Goal: Task Accomplishment & Management: Complete application form

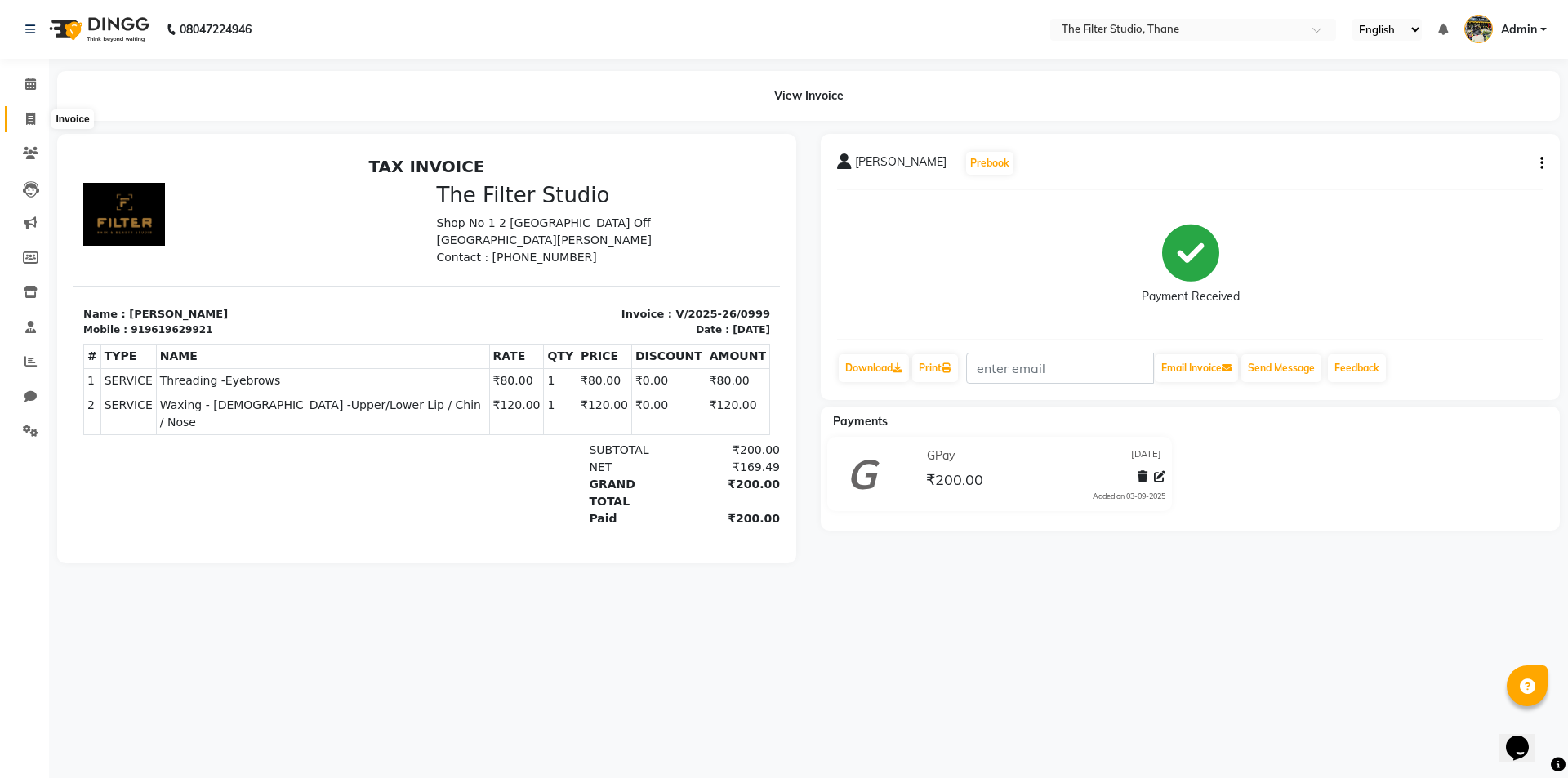
click at [33, 117] on icon at bounding box center [30, 118] width 9 height 12
select select "service"
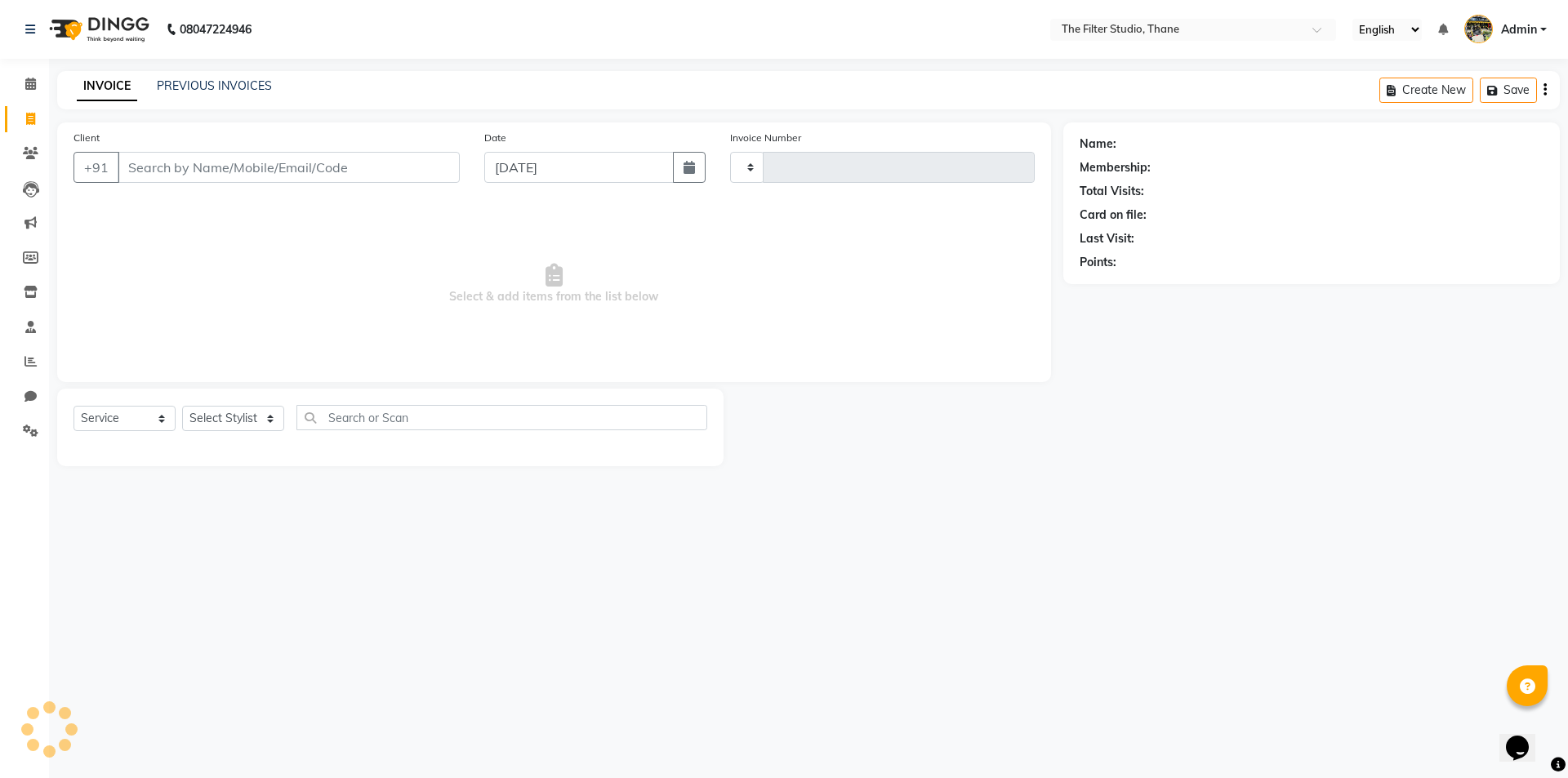
type input "1000"
select select "8024"
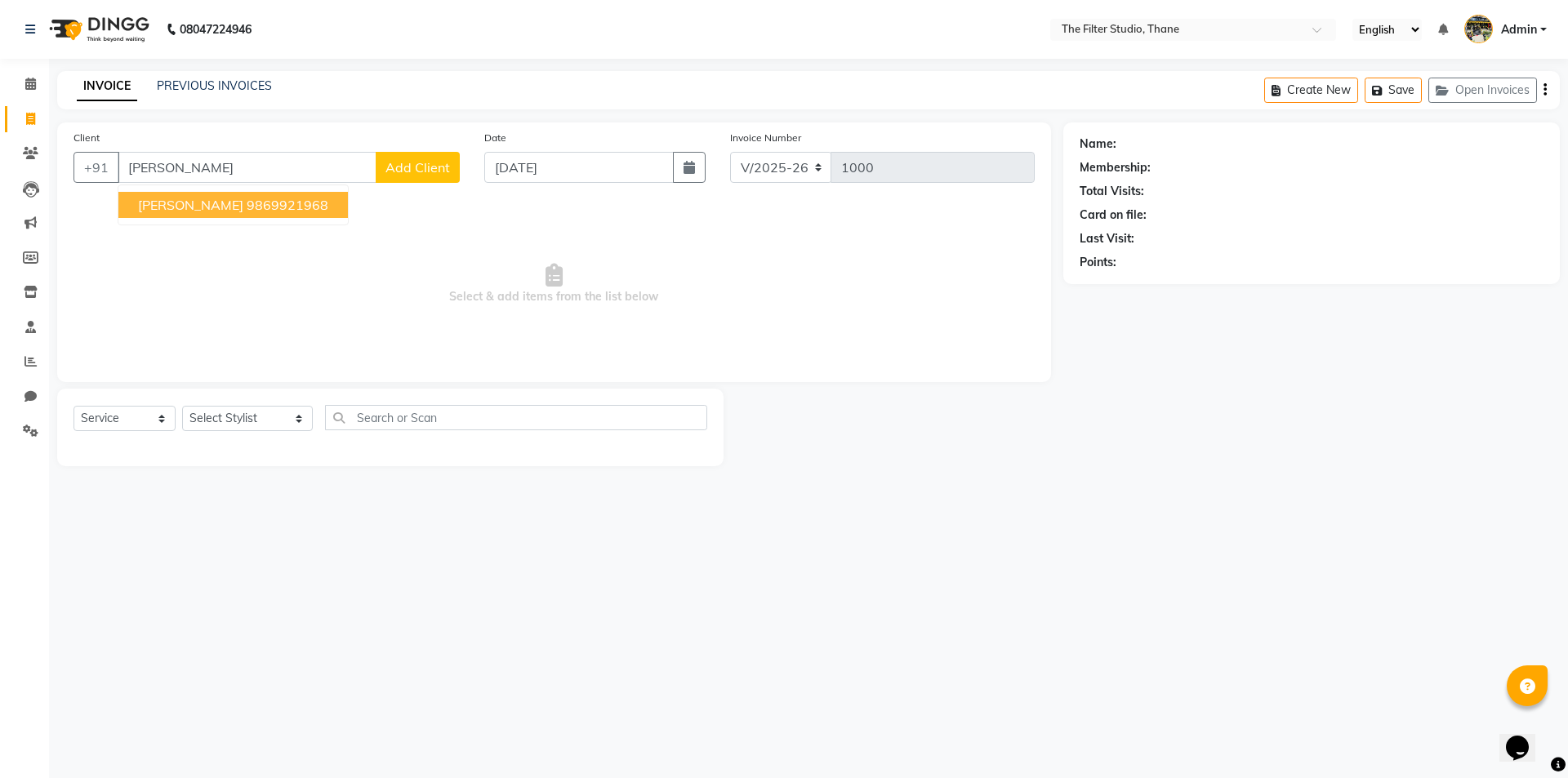
click at [247, 205] on ngb-highlight "9869921968" at bounding box center [288, 205] width 82 height 16
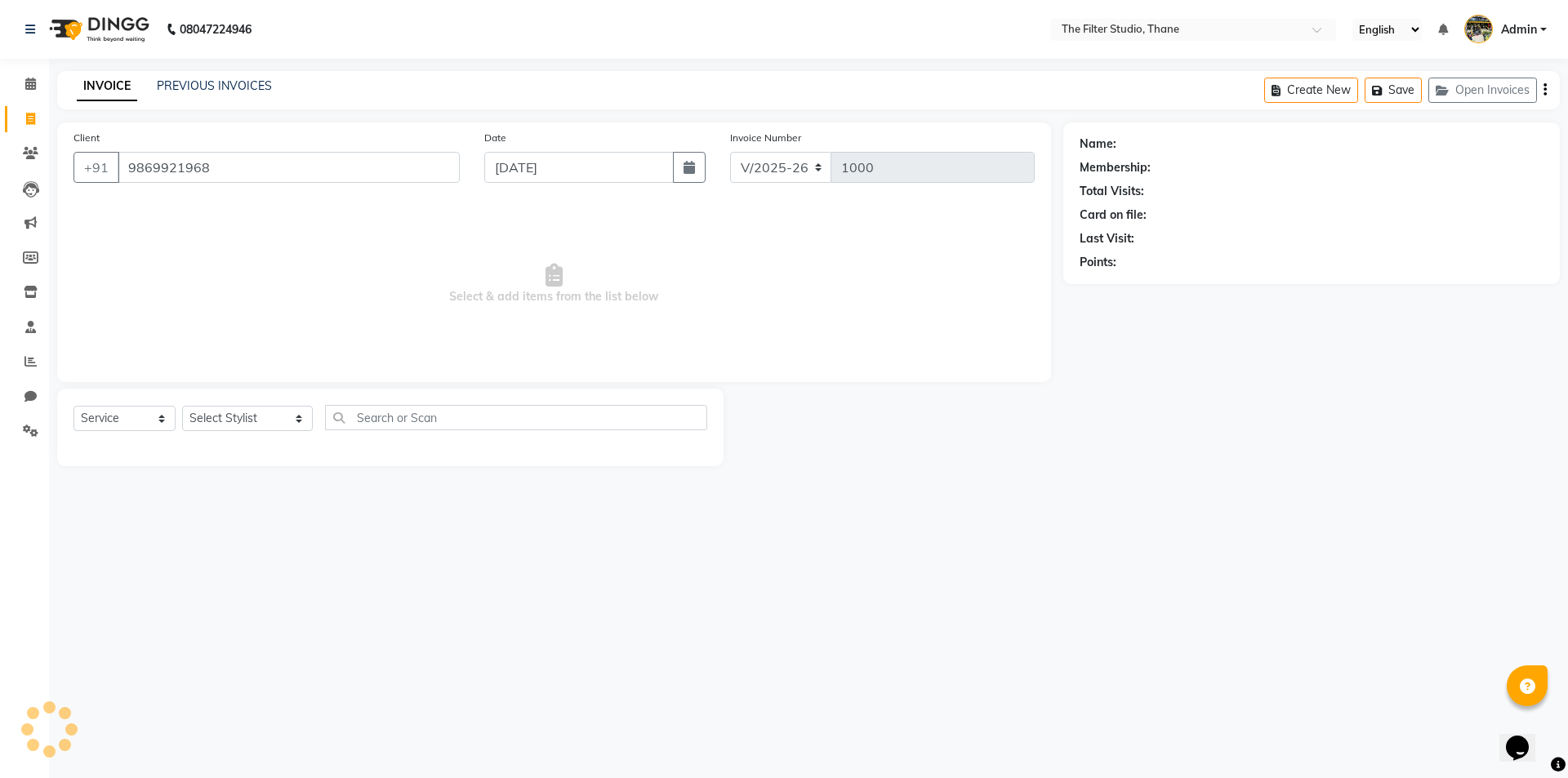
type input "9869921968"
select select "1: Object"
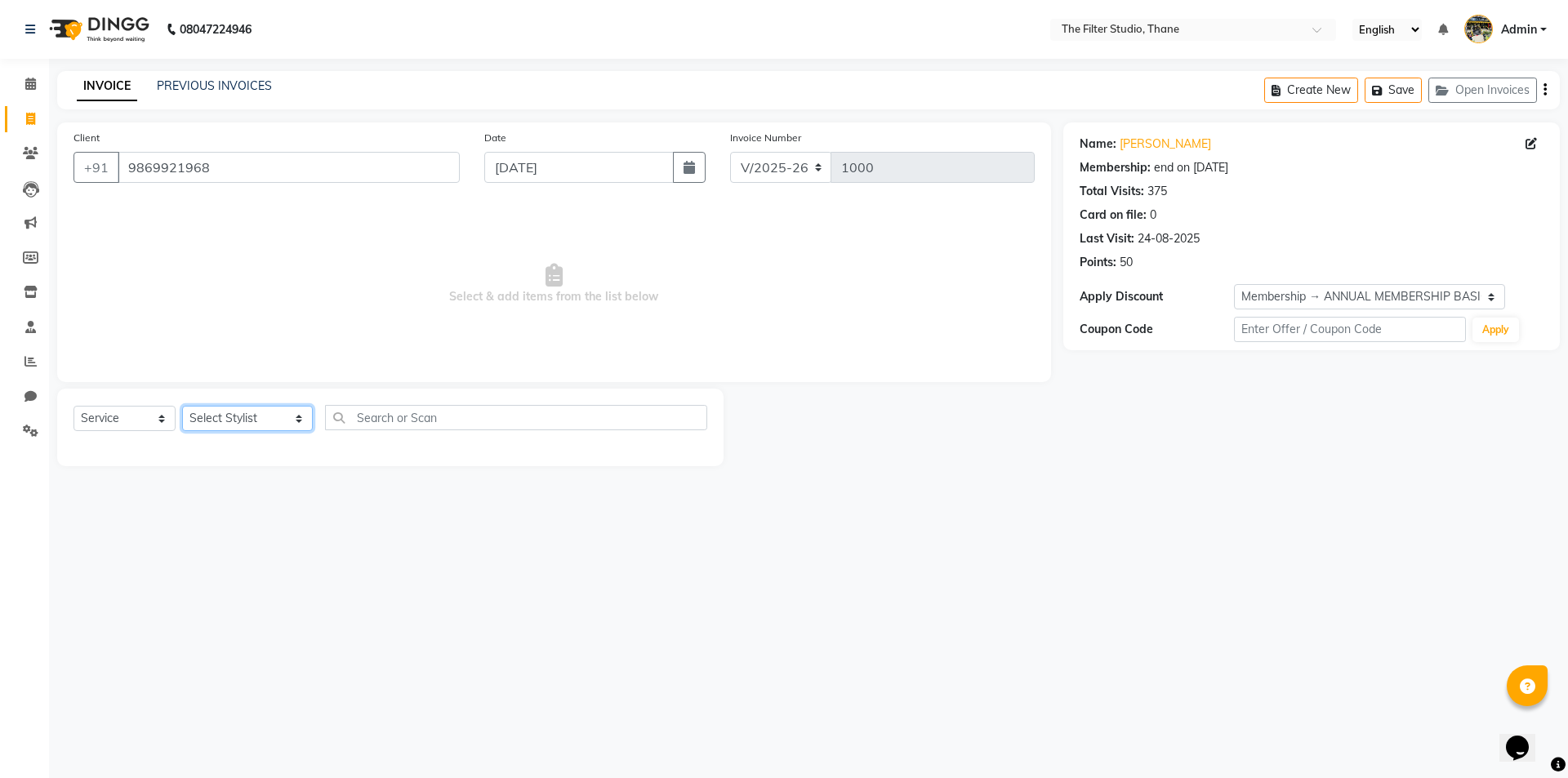
click at [233, 410] on select "Select Stylist [PERSON_NAME] [PERSON_NAME] [PERSON_NAME] [PERSON_NAME] [PERSON_…" at bounding box center [247, 419] width 130 height 25
select select "72544"
click at [182, 406] on select "Select Stylist [PERSON_NAME] [PERSON_NAME] [PERSON_NAME] [PERSON_NAME] [PERSON_…" at bounding box center [247, 419] width 130 height 25
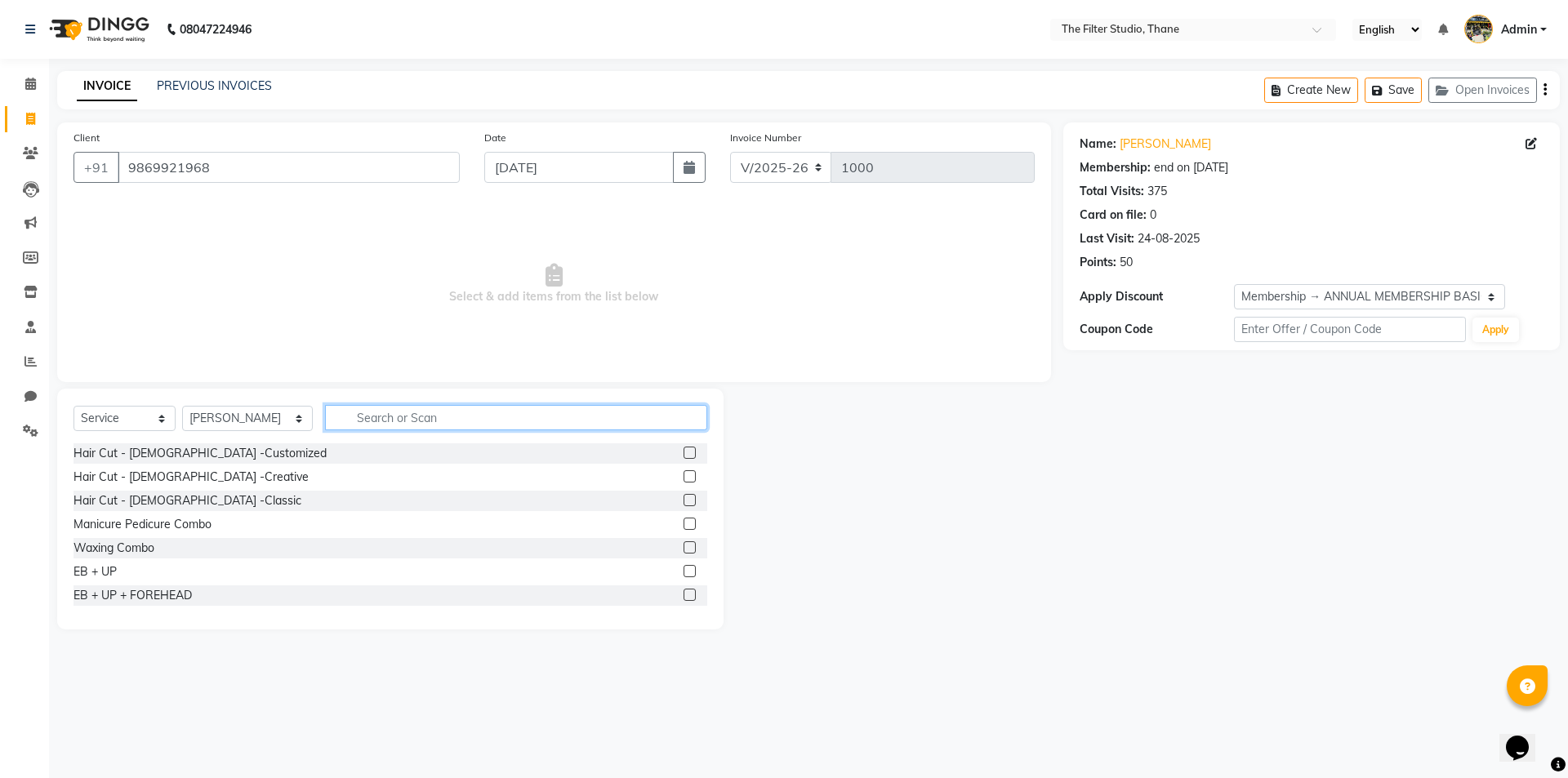
click at [359, 417] on input "text" at bounding box center [516, 418] width 382 height 25
click at [683, 501] on label at bounding box center [689, 500] width 12 height 12
click at [683, 501] on input "checkbox" at bounding box center [688, 501] width 11 height 11
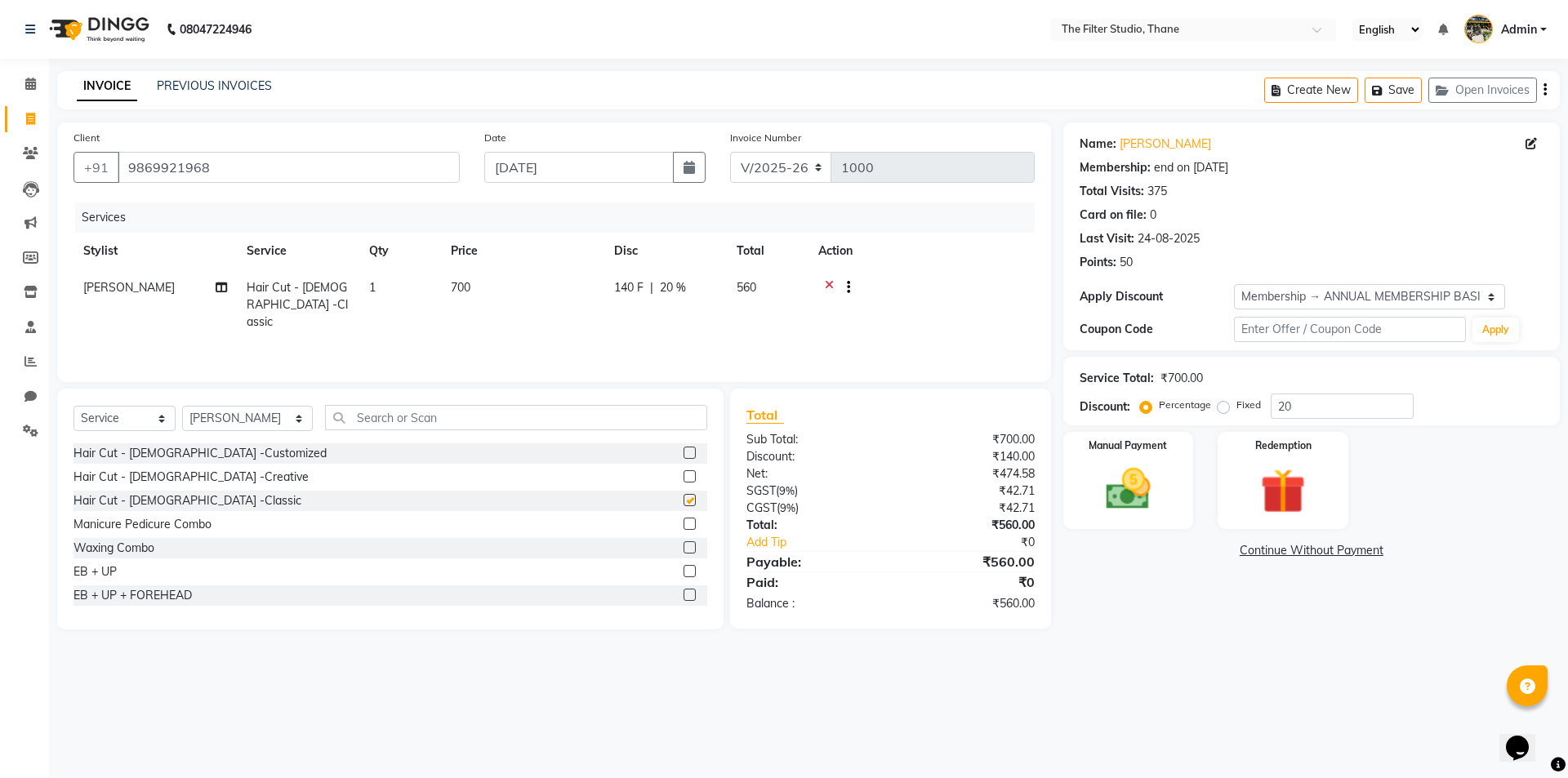
checkbox input "false"
click at [510, 422] on input "text" at bounding box center [516, 418] width 382 height 25
click at [205, 415] on select "Select Stylist [PERSON_NAME] [PERSON_NAME] [PERSON_NAME] [PERSON_NAME] [PERSON_…" at bounding box center [247, 419] width 130 height 25
select select "79372"
click at [182, 406] on select "Select Stylist [PERSON_NAME] [PERSON_NAME] [PERSON_NAME] [PERSON_NAME] [PERSON_…" at bounding box center [247, 419] width 130 height 25
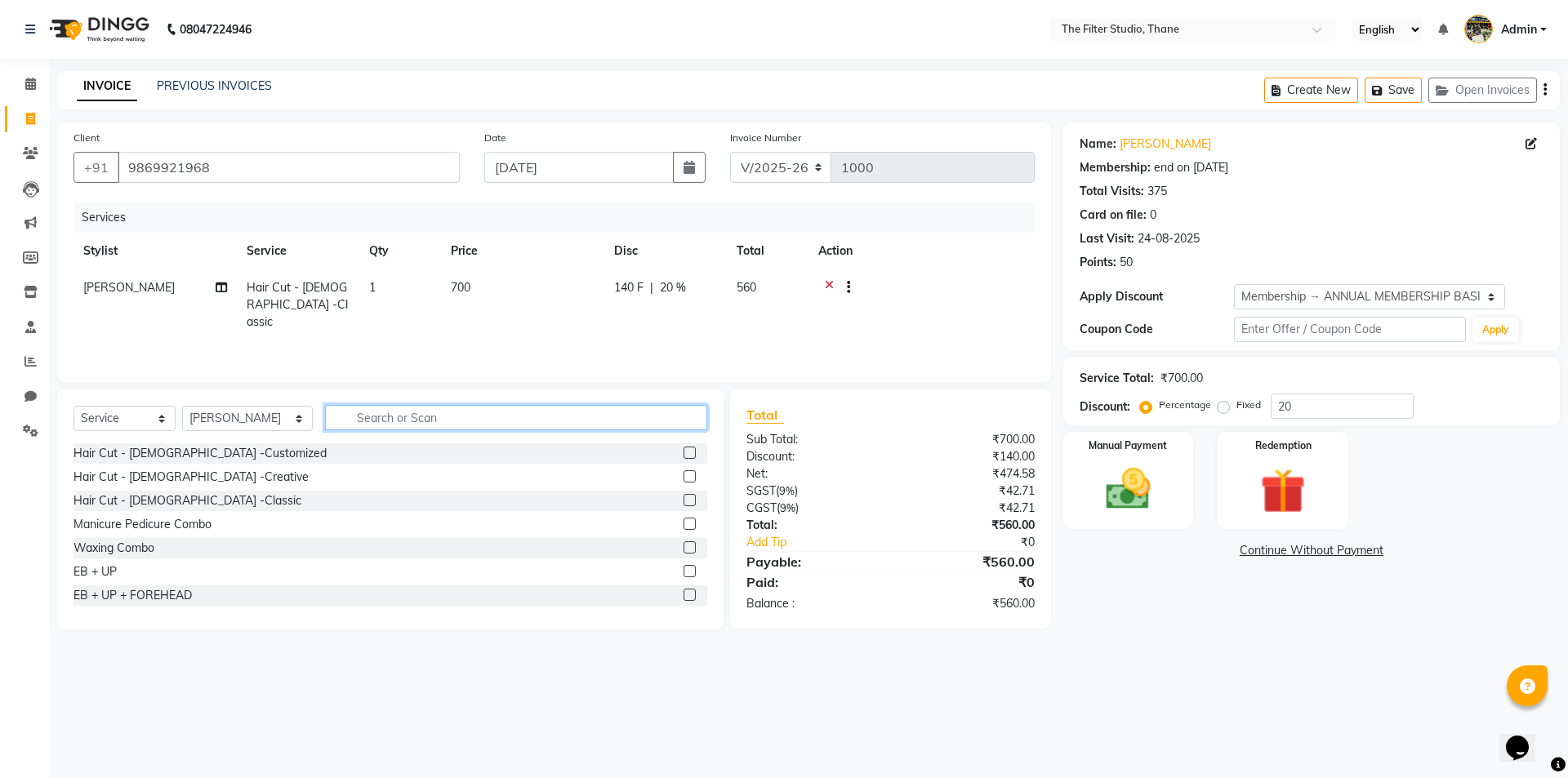
click at [364, 422] on input "text" at bounding box center [516, 418] width 382 height 25
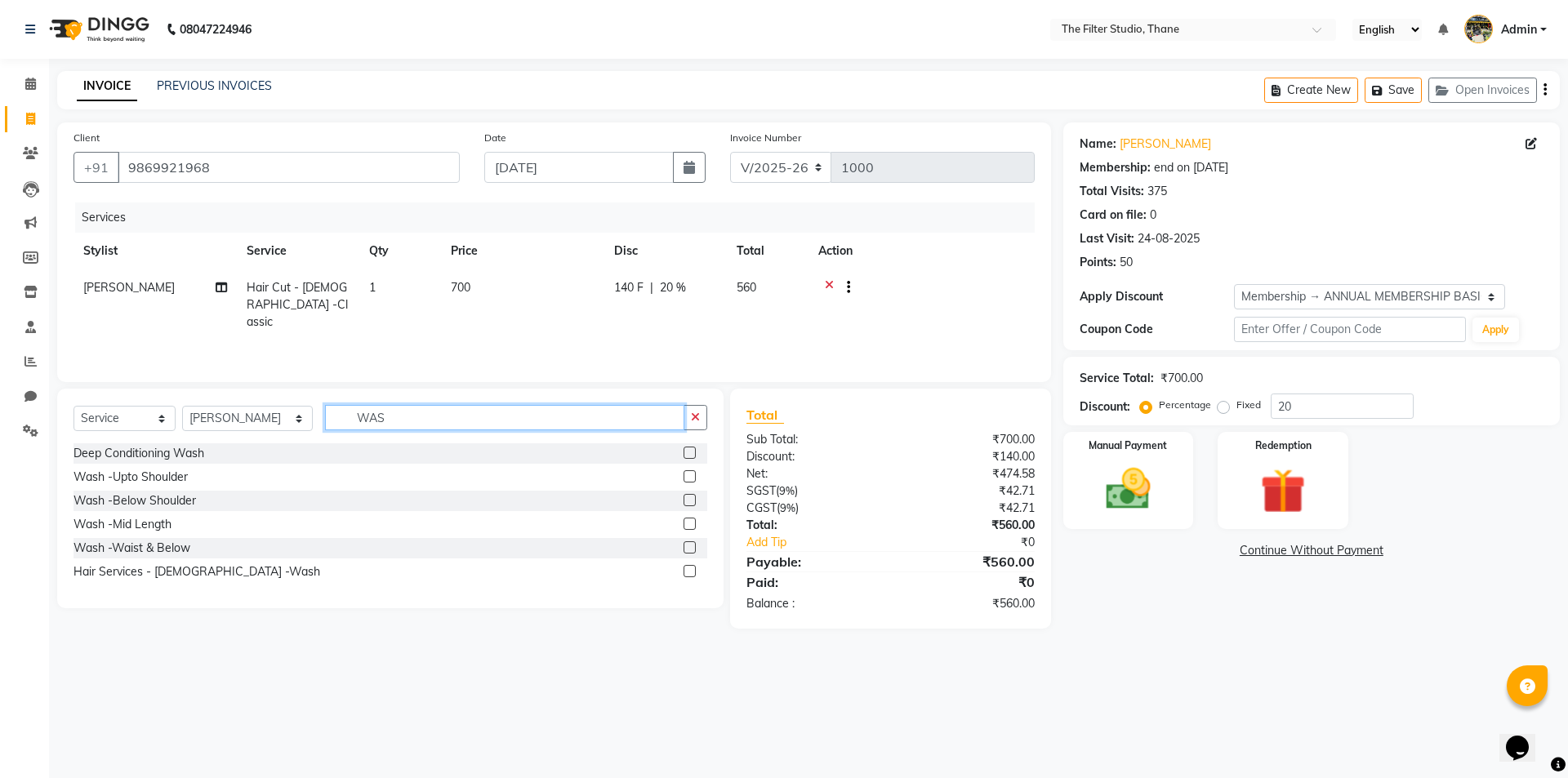
type input "WAS"
click at [693, 570] on label at bounding box center [689, 571] width 12 height 12
click at [693, 570] on input "checkbox" at bounding box center [688, 572] width 11 height 11
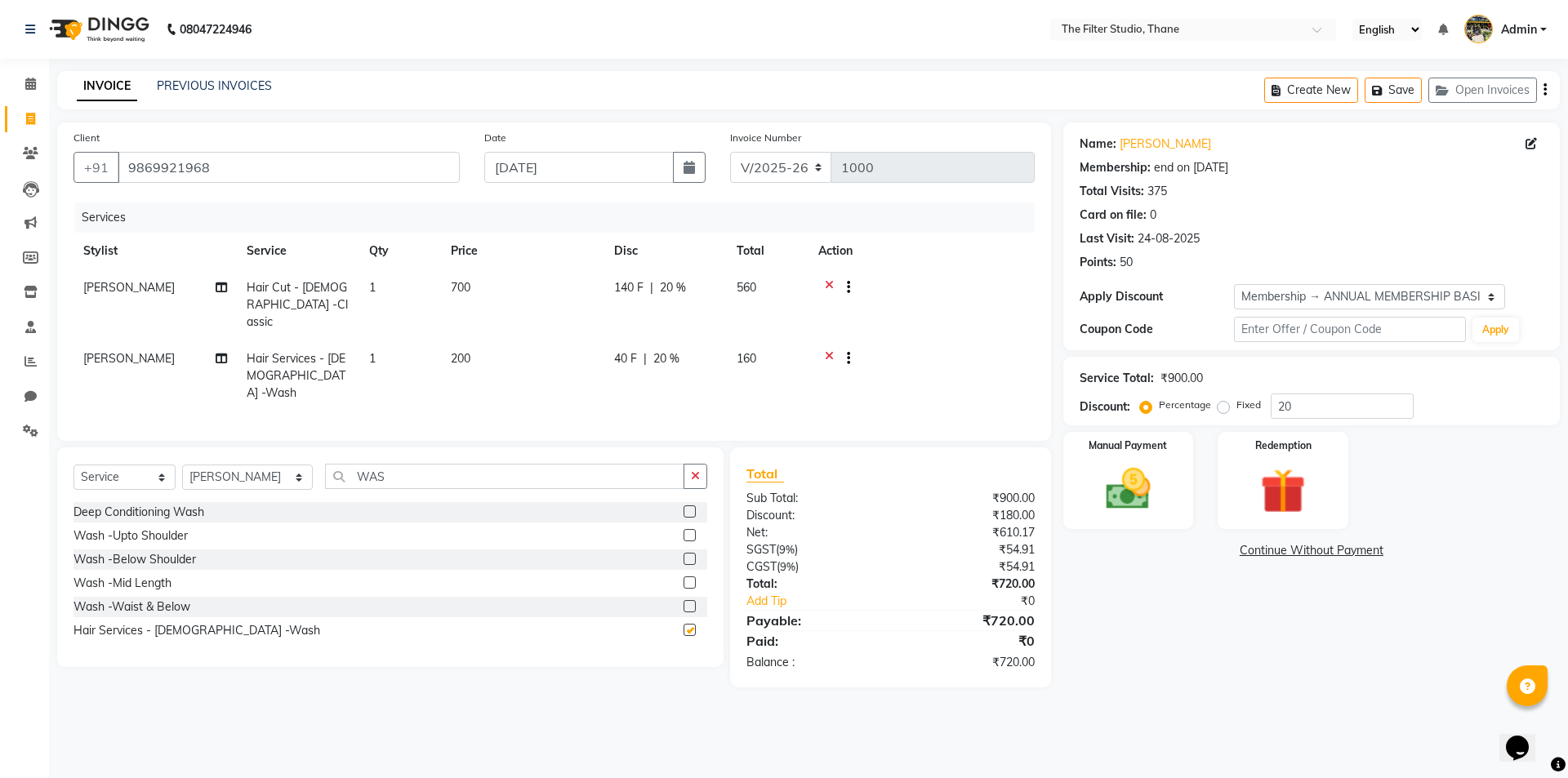
checkbox input "false"
click at [1502, 88] on button "Open Invoices" at bounding box center [1483, 90] width 108 height 25
click at [1502, 88] on button "Save" at bounding box center [1508, 90] width 57 height 25
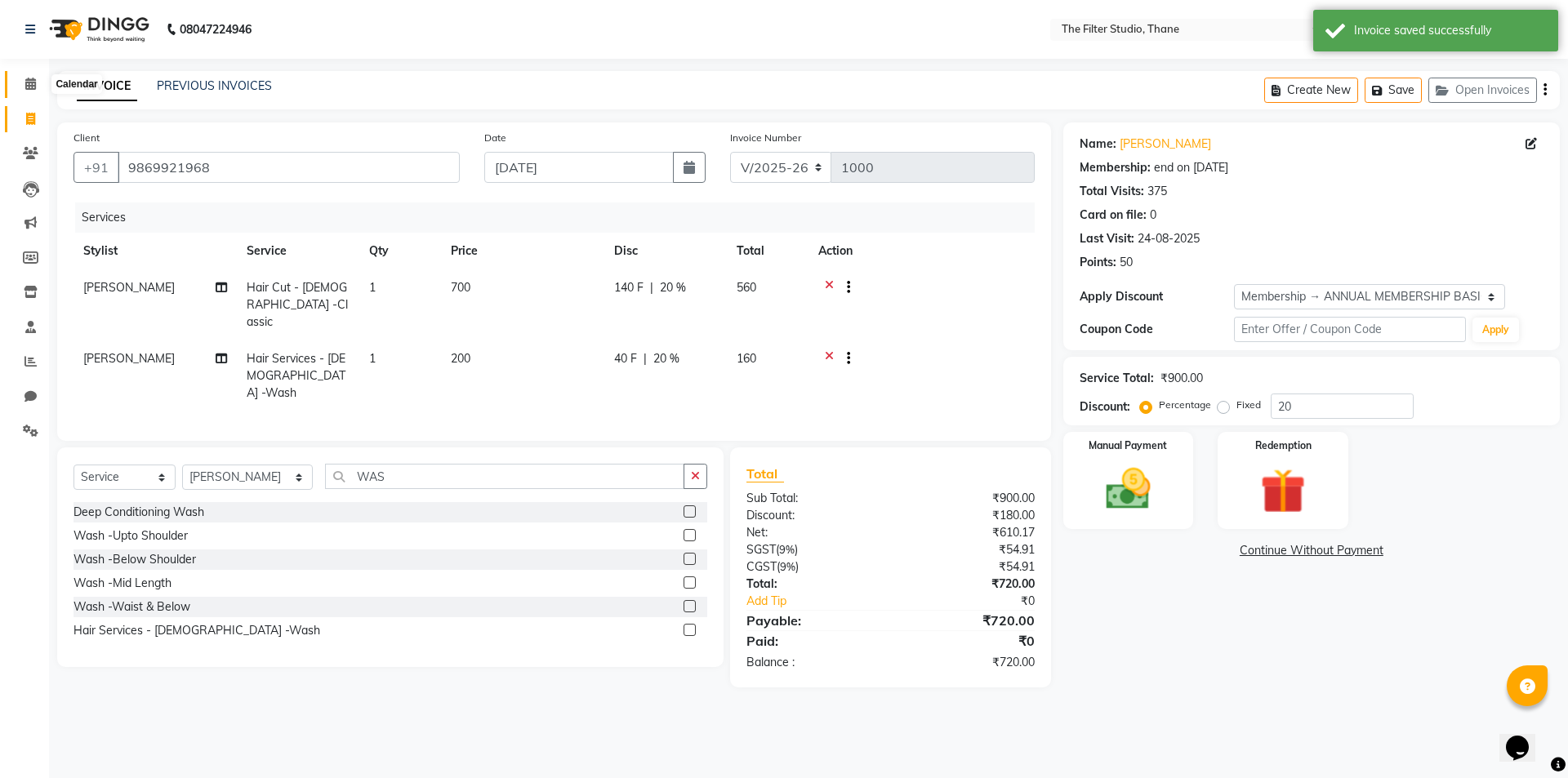
click at [30, 85] on icon at bounding box center [30, 84] width 11 height 12
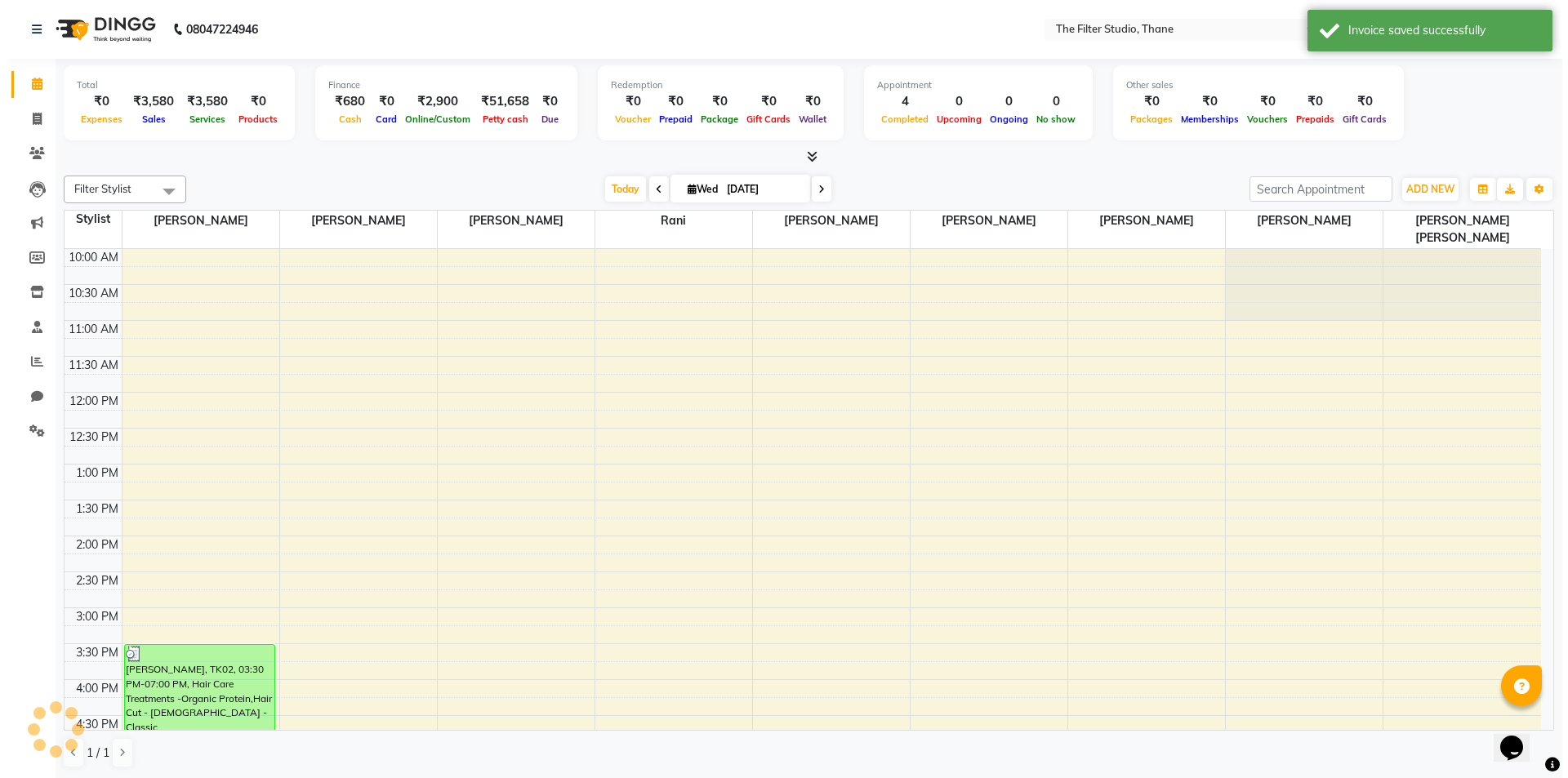
scroll to position [476, 0]
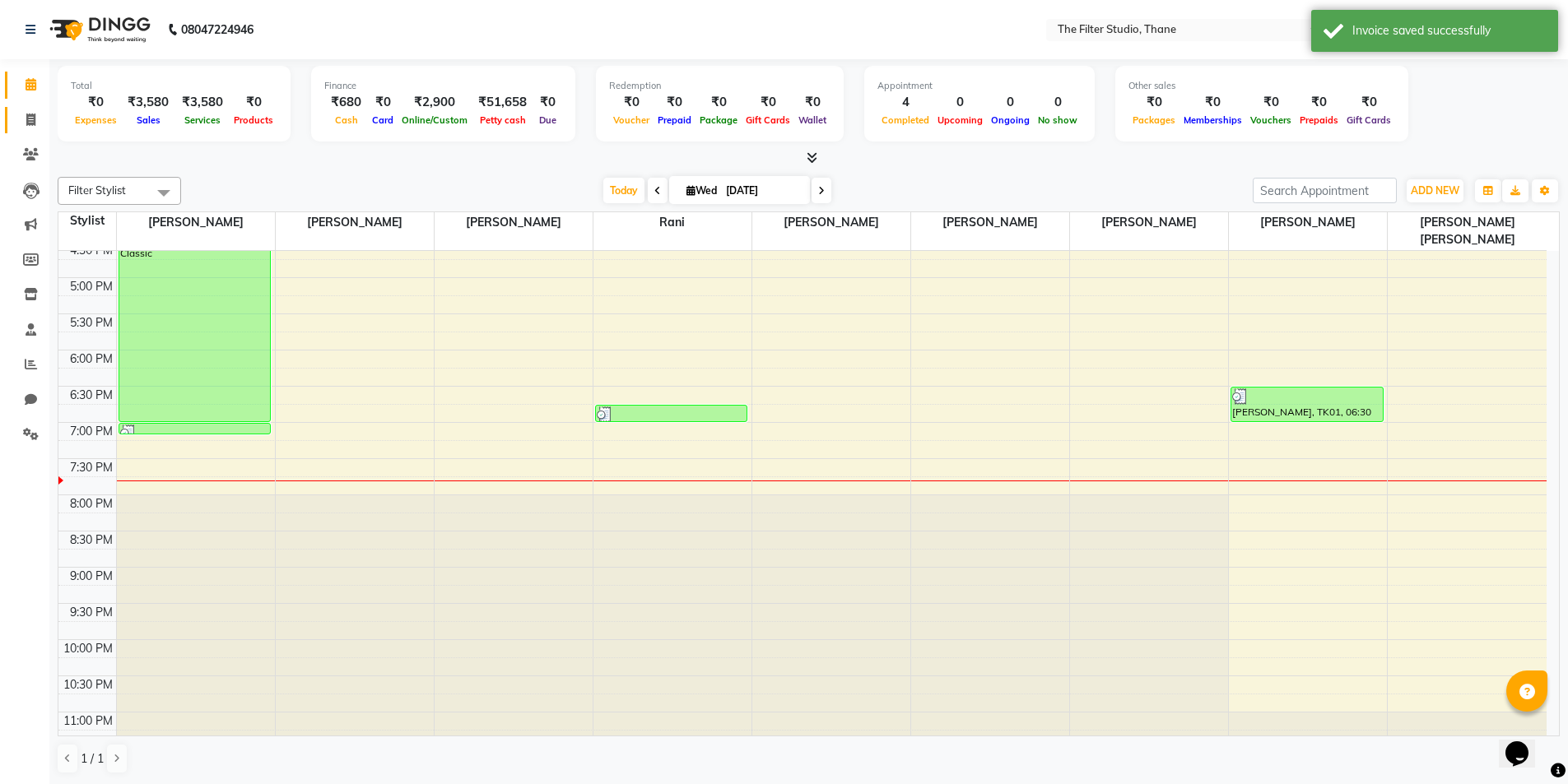
click at [26, 129] on link "Invoice" at bounding box center [25, 120] width 40 height 27
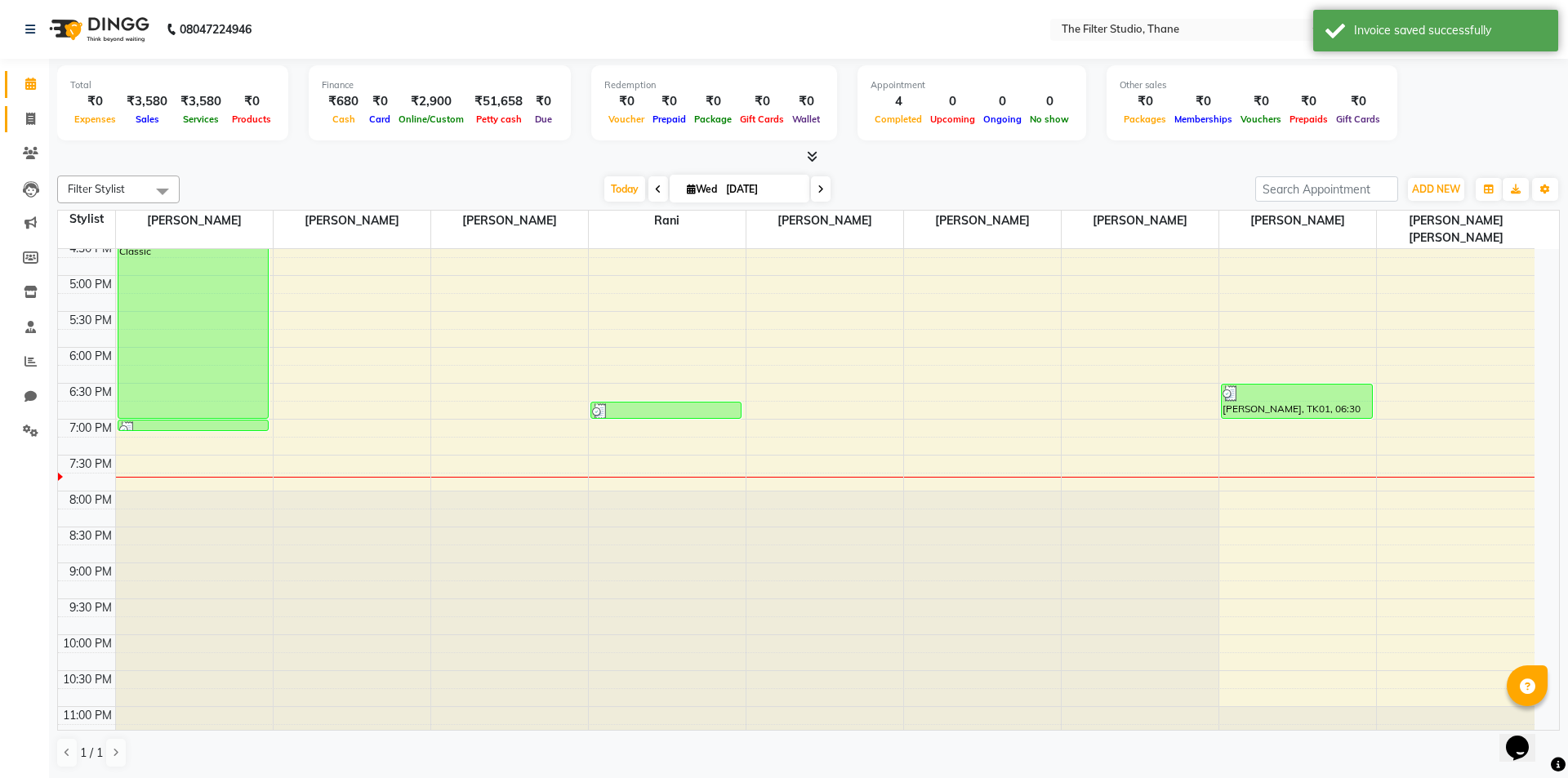
select select "8024"
select select "service"
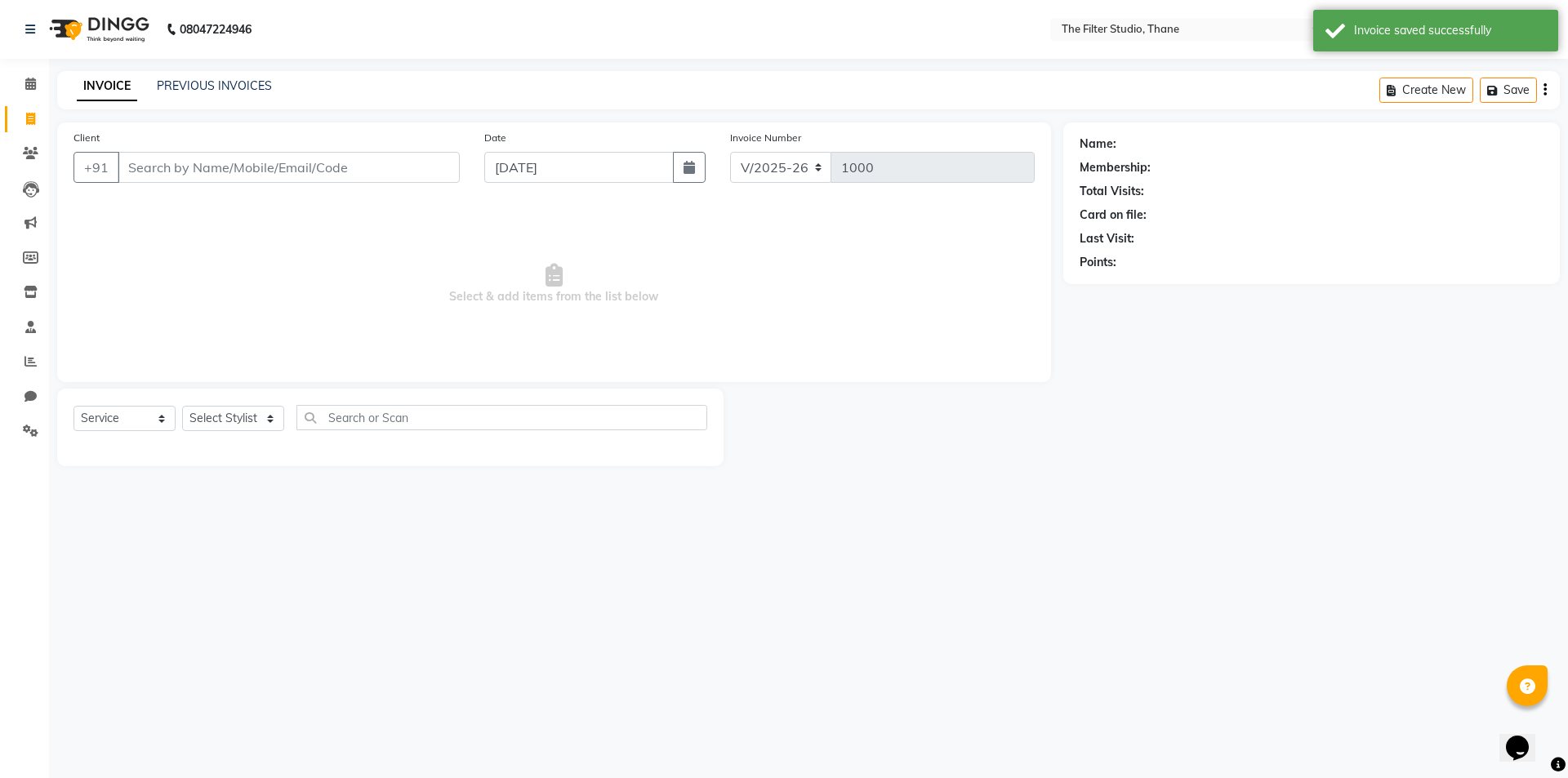
click at [124, 172] on input "Client" at bounding box center [288, 167] width 342 height 31
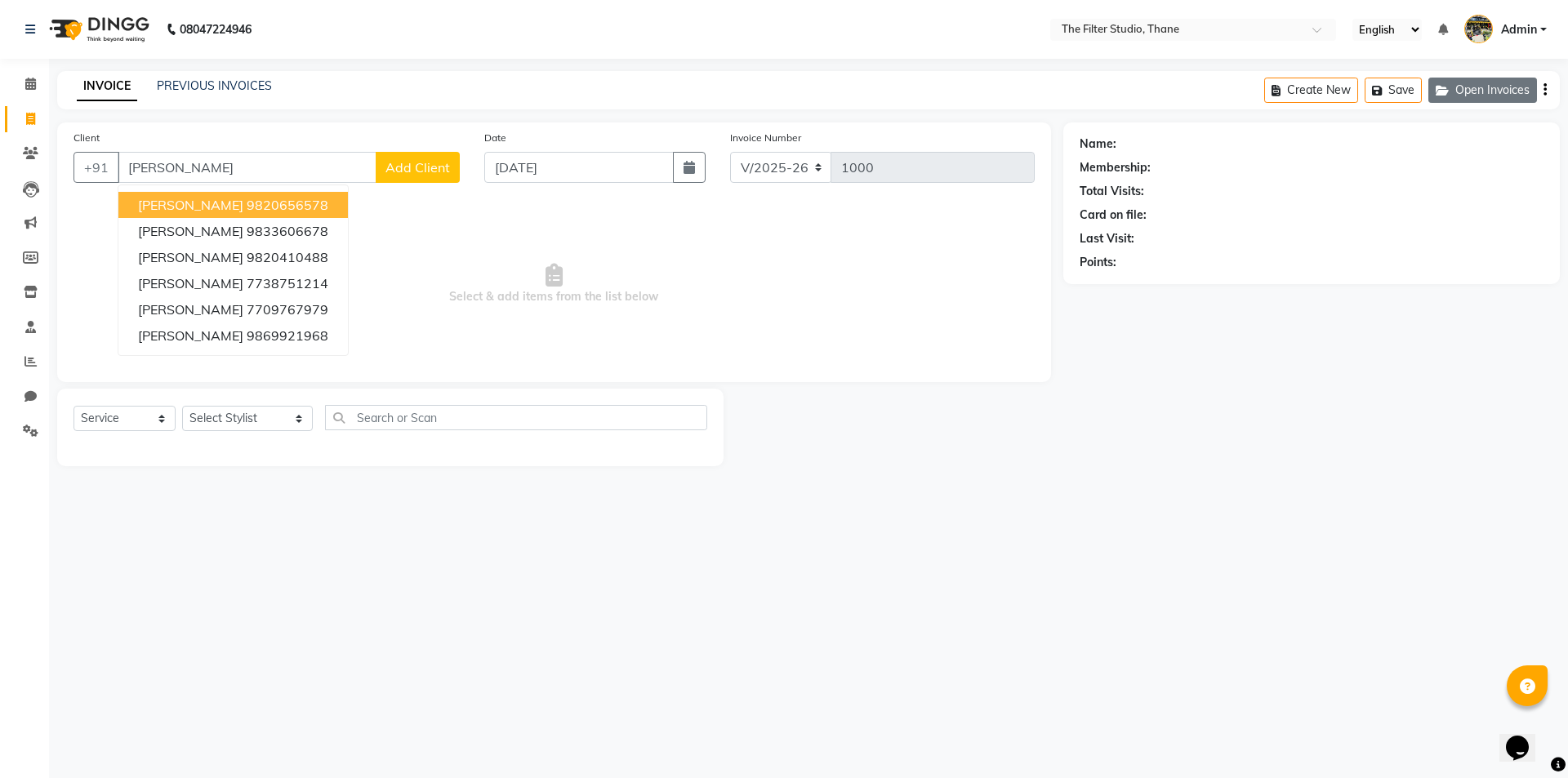
click at [1444, 92] on icon "button" at bounding box center [1446, 91] width 20 height 11
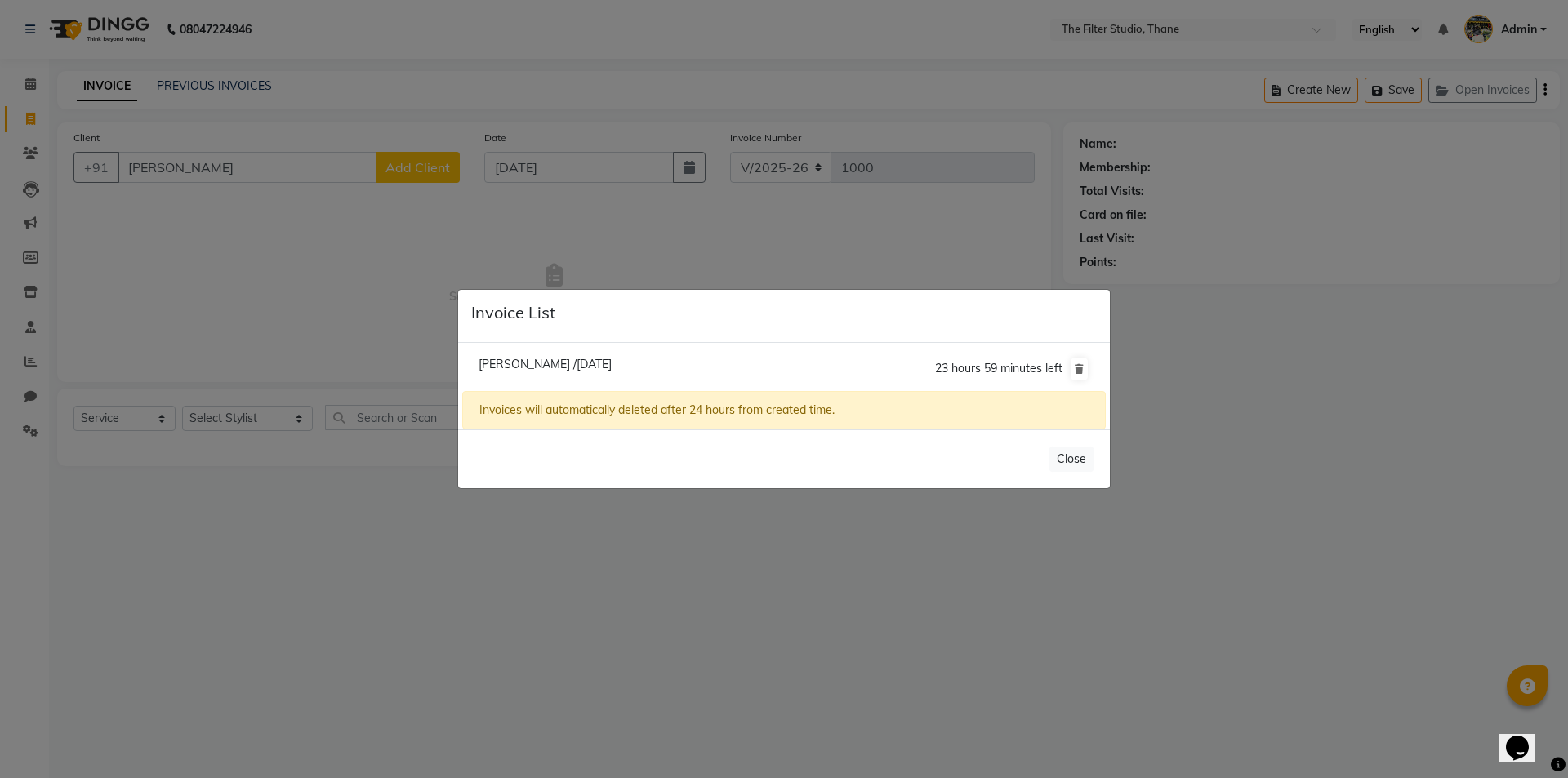
click at [686, 363] on li "[PERSON_NAME] /[DATE] 23 hours 59 minutes left" at bounding box center [784, 369] width 643 height 46
click at [611, 370] on span "[PERSON_NAME] /[DATE]" at bounding box center [545, 364] width 133 height 15
type input "9869921968"
click at [616, 370] on div "[PERSON_NAME] /[DATE] 23 hours 59 minutes left Invoices will automatically dele…" at bounding box center [784, 387] width 651 height 87
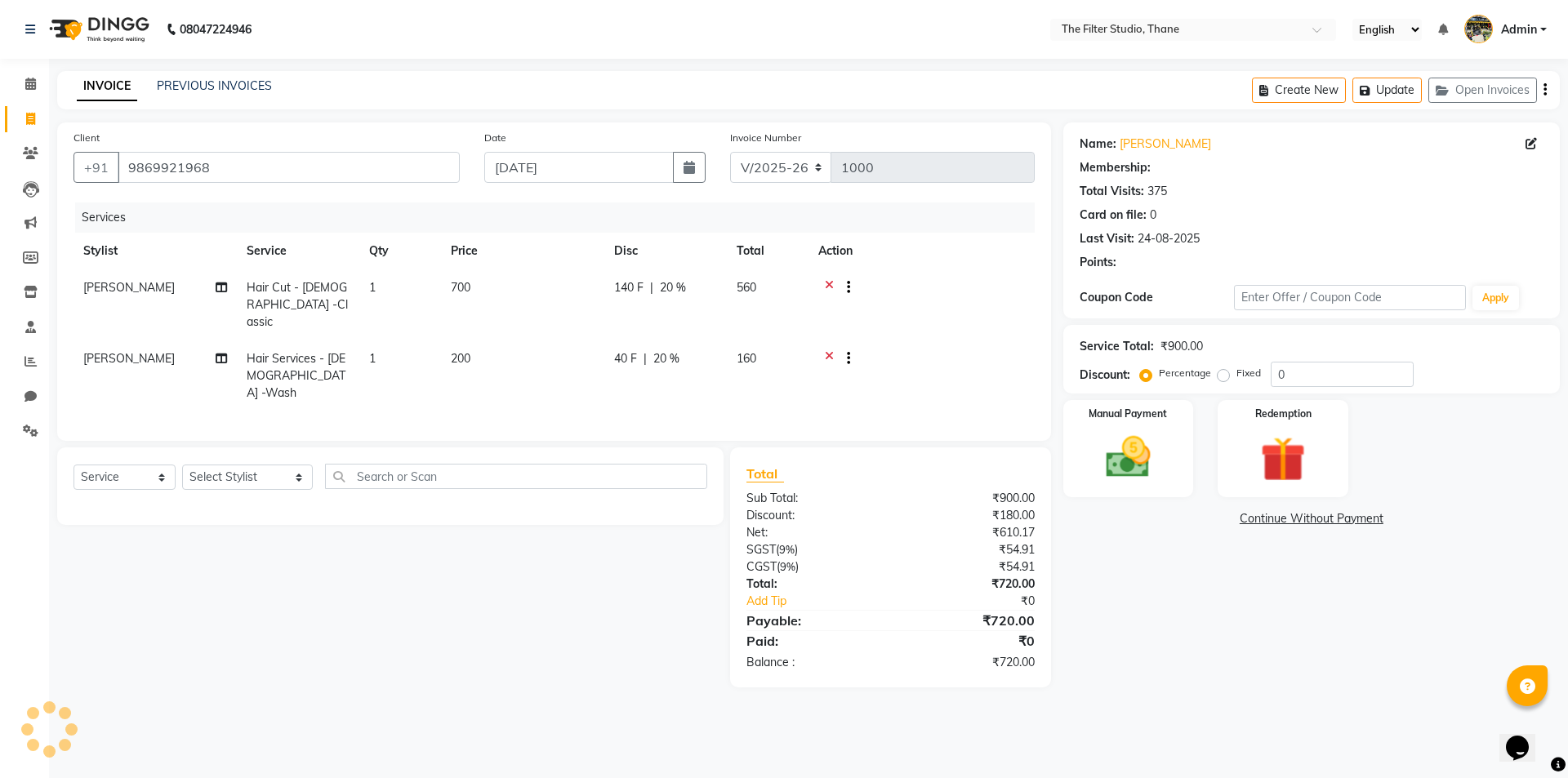
type input "20"
select select "1: Object"
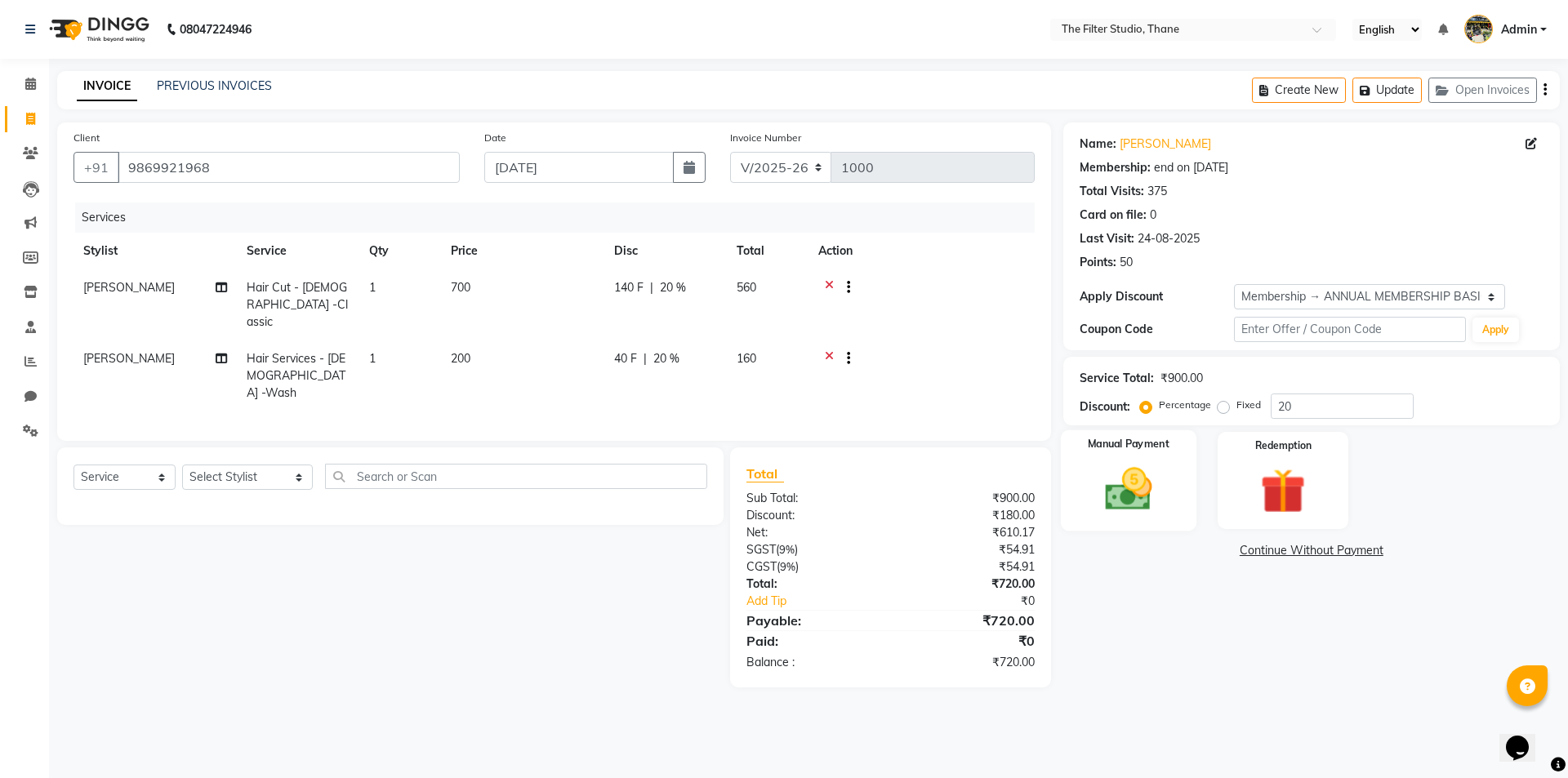
click at [1168, 506] on div "Manual Payment" at bounding box center [1127, 480] width 135 height 100
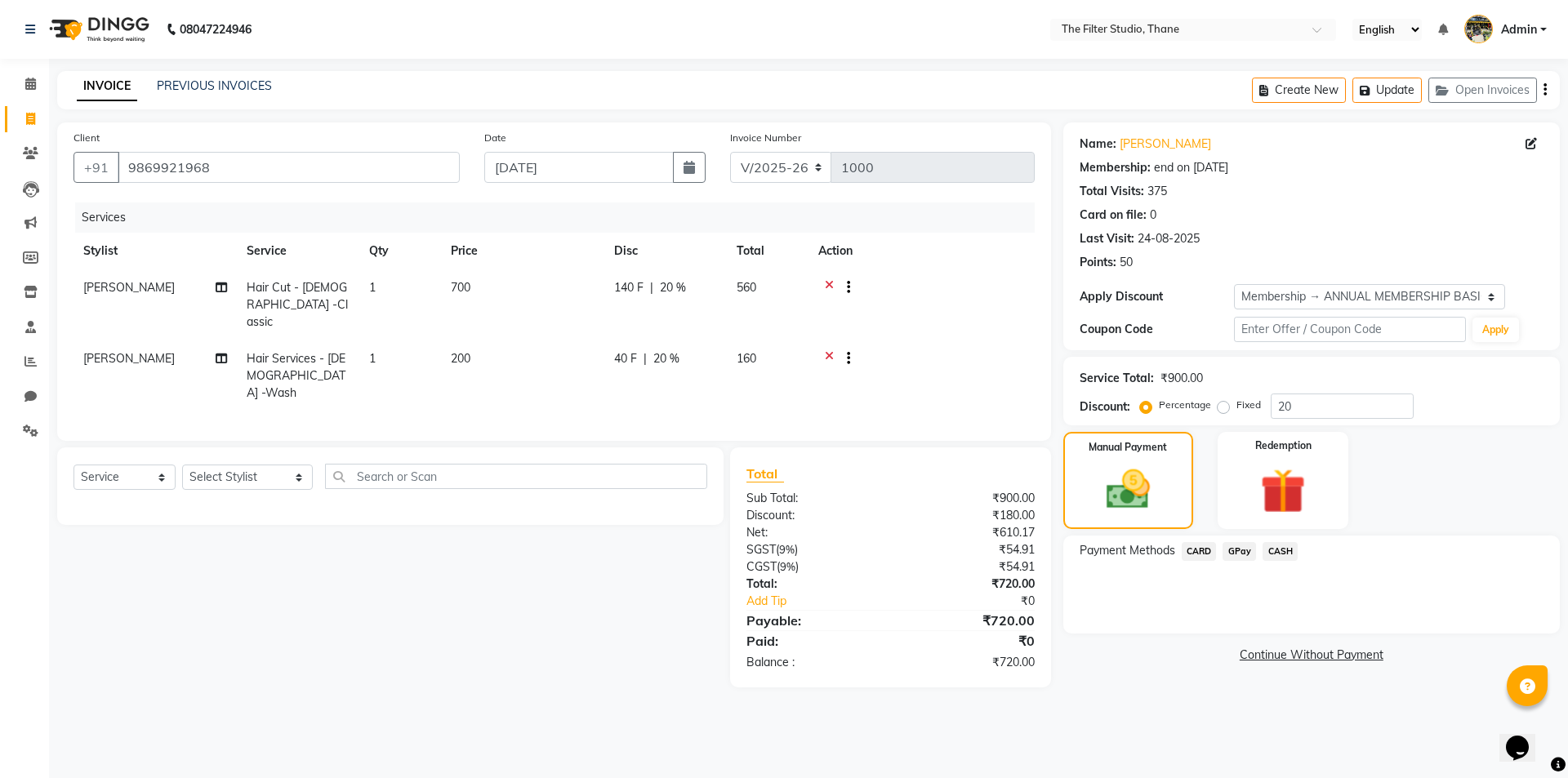
click at [1227, 548] on span "GPay" at bounding box center [1239, 551] width 34 height 19
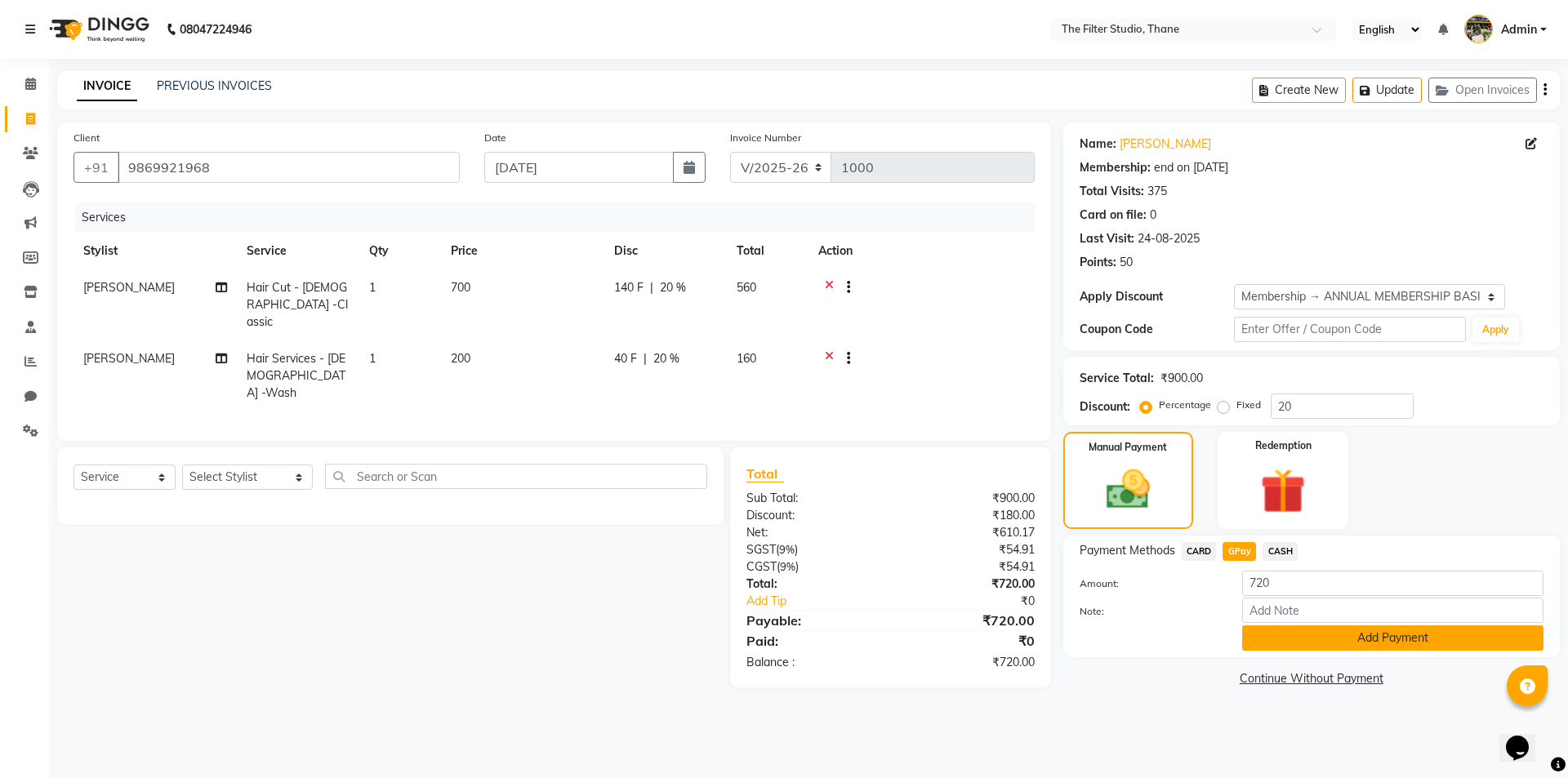
click at [1465, 632] on button "Add Payment" at bounding box center [1392, 638] width 301 height 25
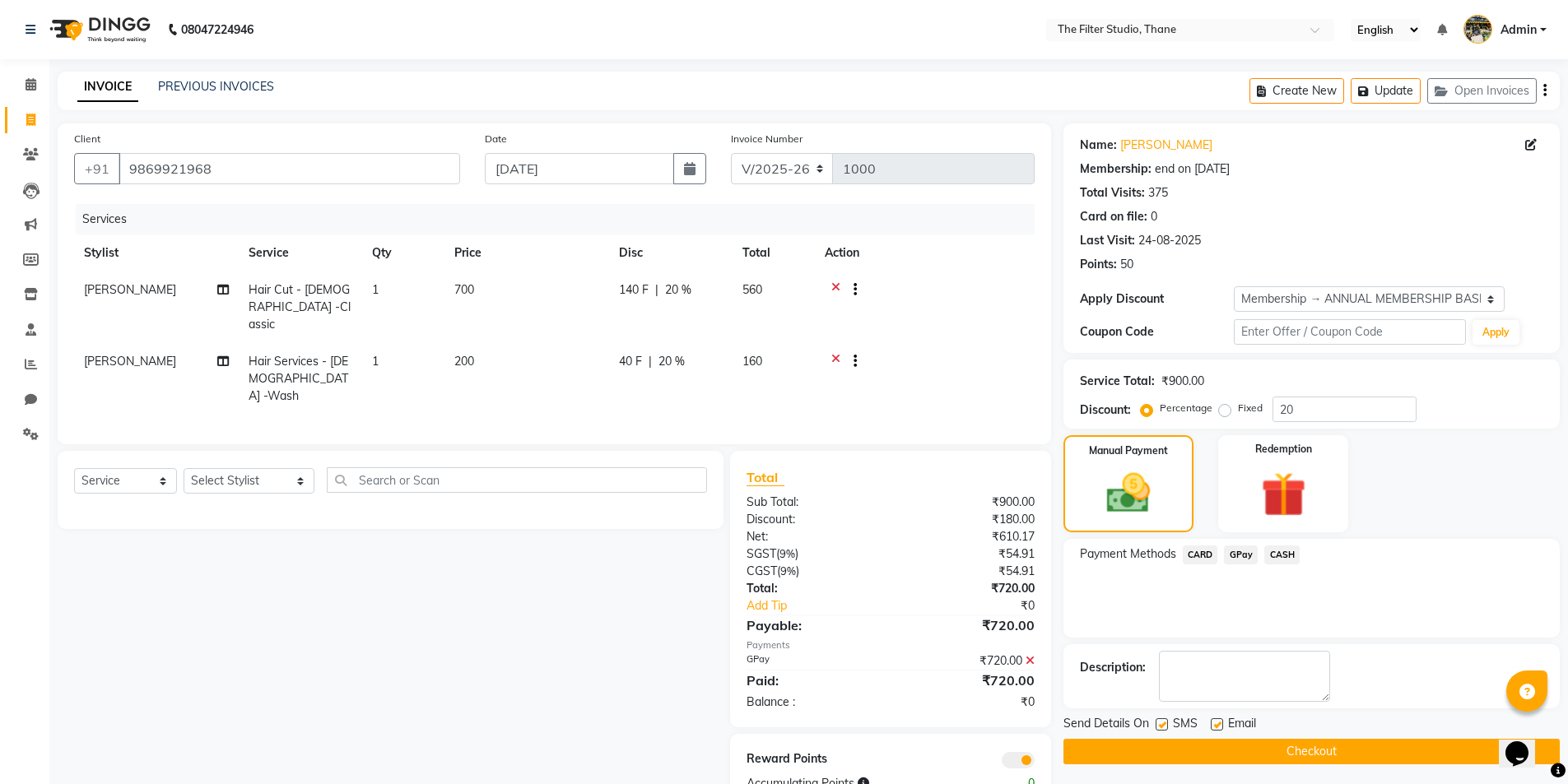
click at [1160, 724] on label at bounding box center [1161, 724] width 12 height 12
click at [1160, 724] on input "checkbox" at bounding box center [1160, 725] width 11 height 11
checkbox input "false"
click at [1152, 741] on button "Checkout" at bounding box center [1312, 752] width 496 height 26
